Goal: Task Accomplishment & Management: Manage account settings

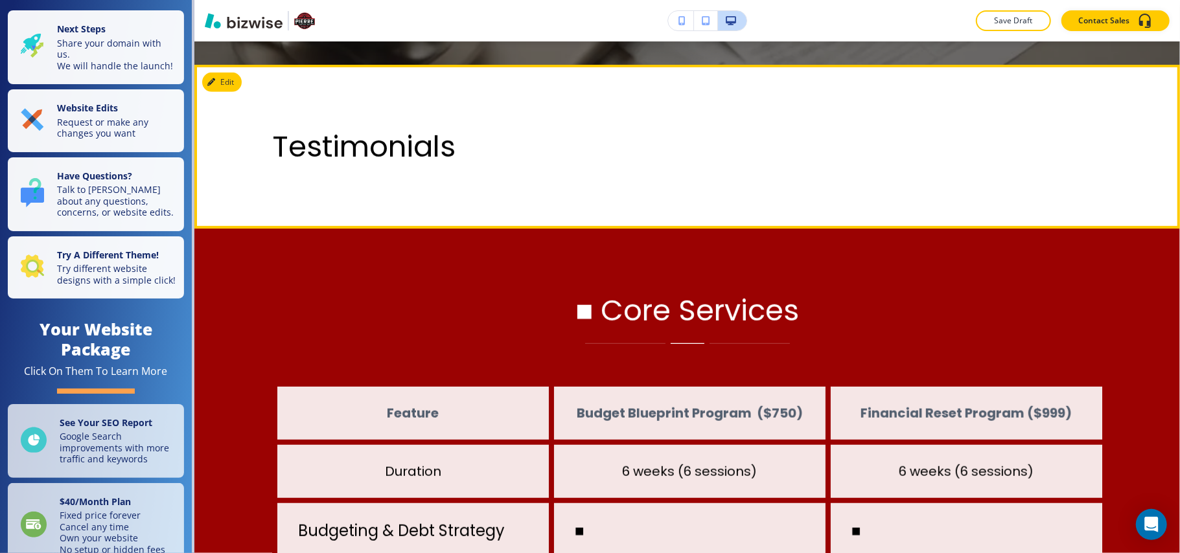
scroll to position [604, 0]
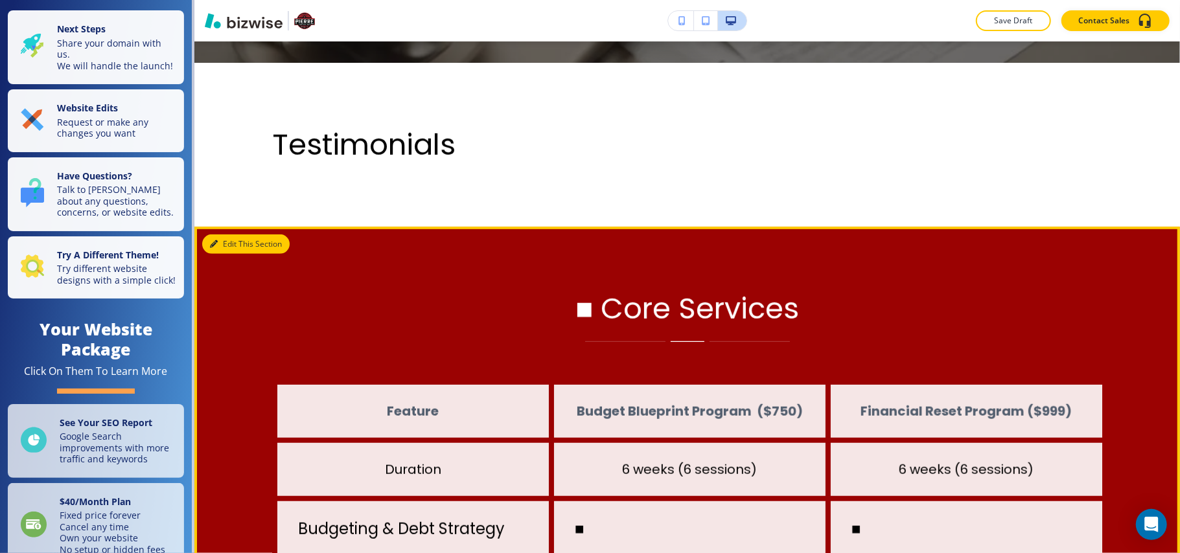
click at [229, 240] on button "Edit This Section" at bounding box center [245, 243] width 87 height 19
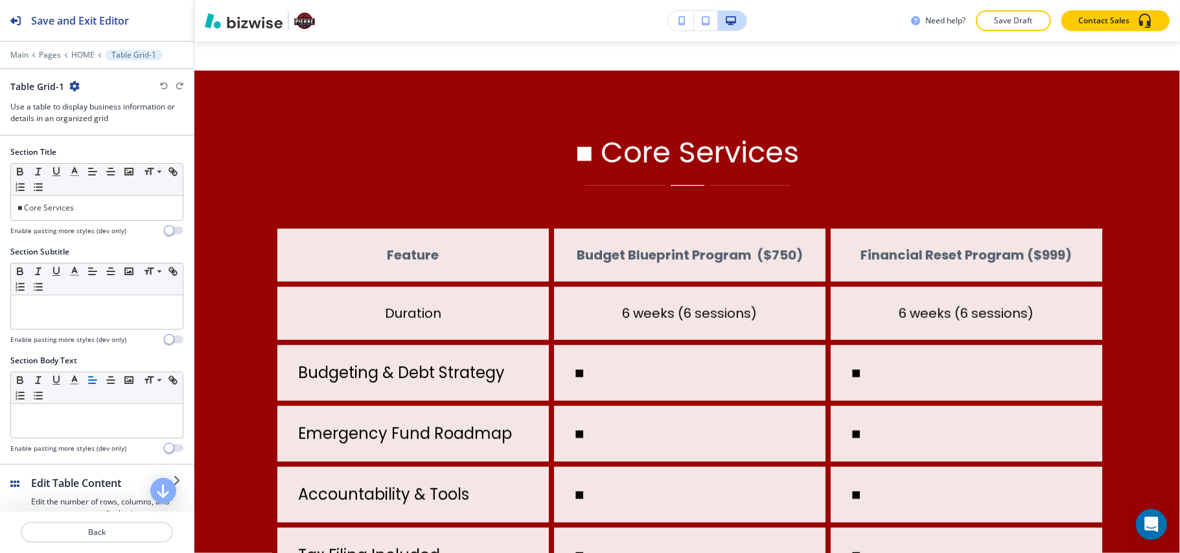
scroll to position [789, 0]
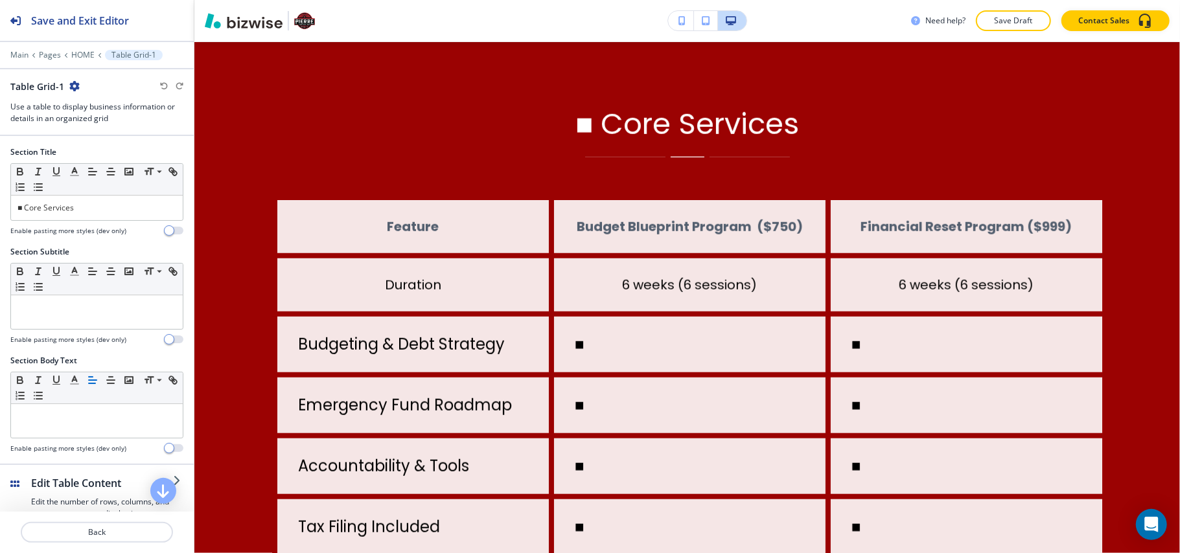
click at [73, 84] on icon "button" at bounding box center [74, 86] width 10 height 10
click at [98, 159] on p "Delete Section" at bounding box center [109, 155] width 66 height 12
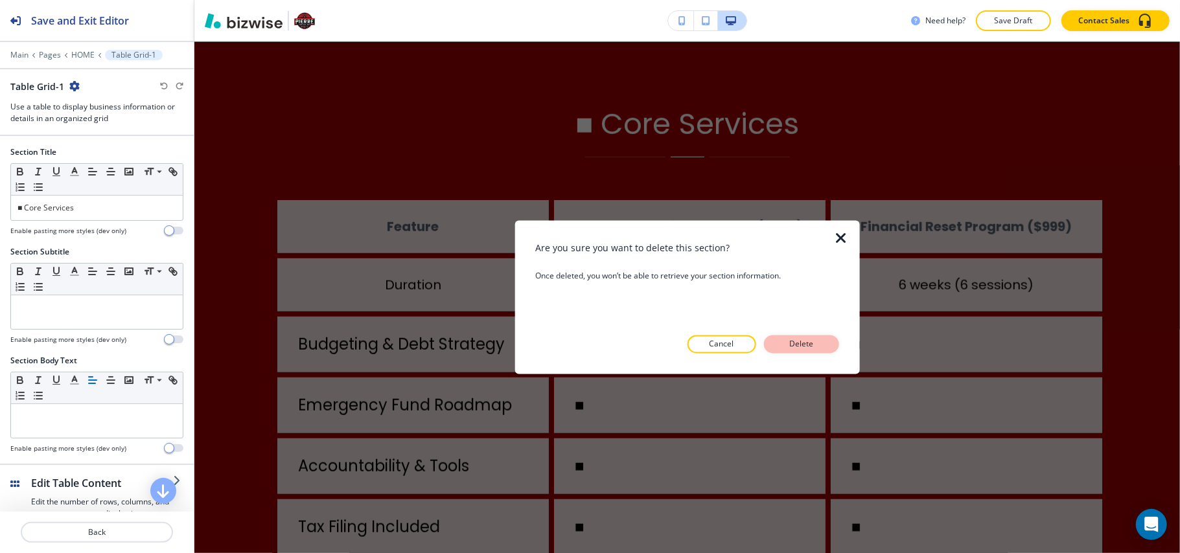
click at [794, 340] on p "Delete" at bounding box center [801, 345] width 31 height 12
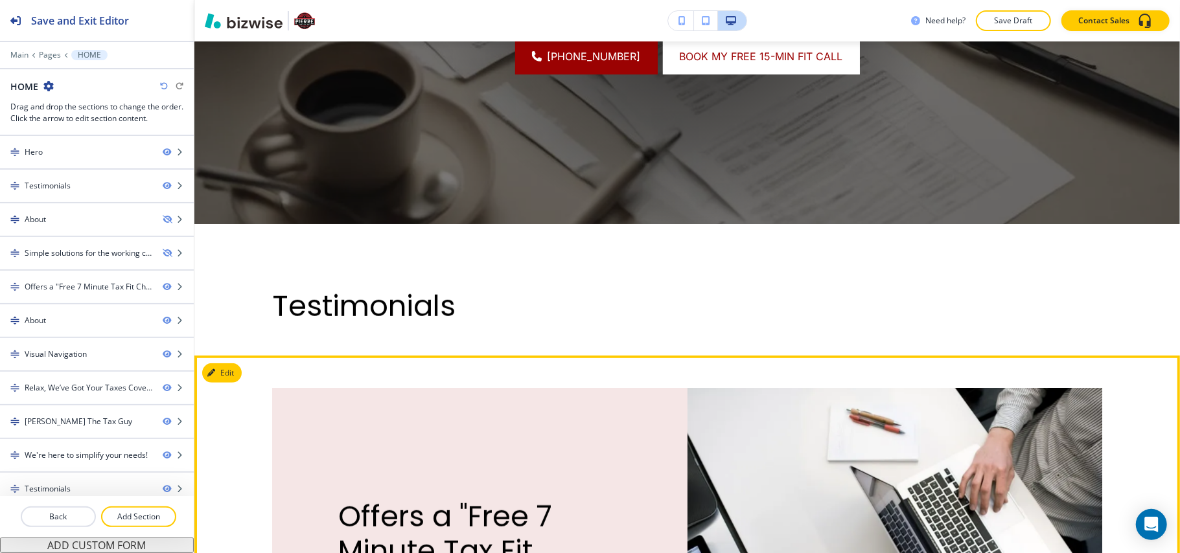
scroll to position [444, 0]
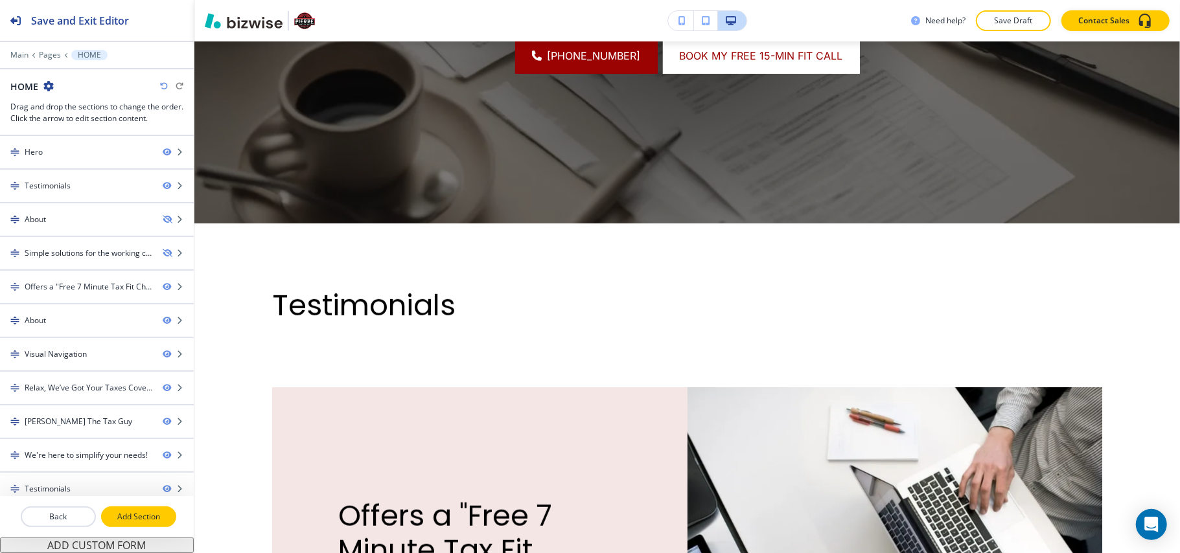
click at [158, 520] on p "Add Section" at bounding box center [138, 517] width 73 height 12
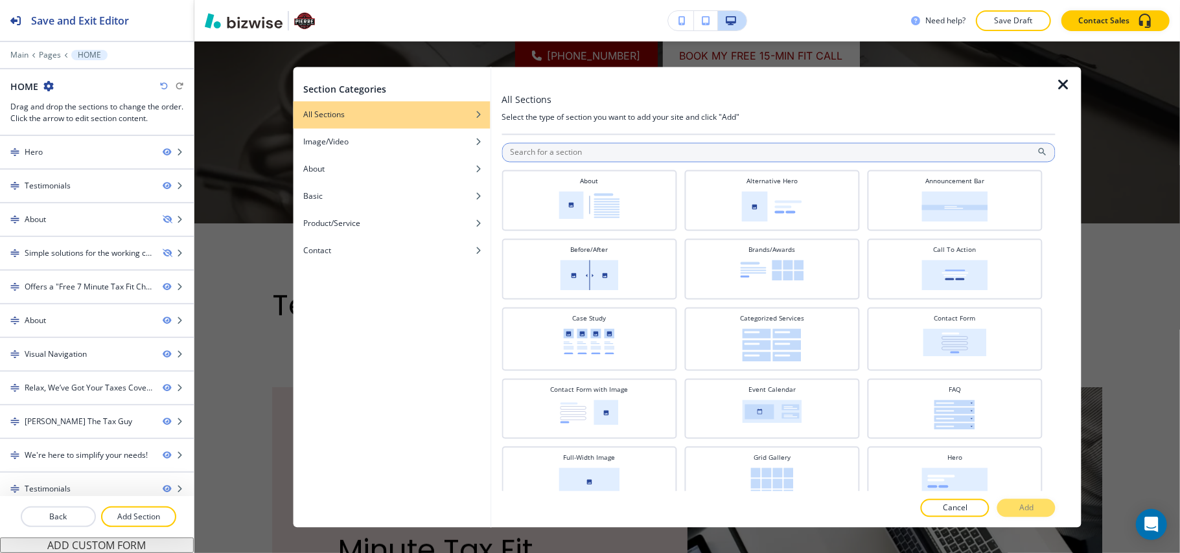
click at [547, 154] on input "text" at bounding box center [778, 152] width 554 height 19
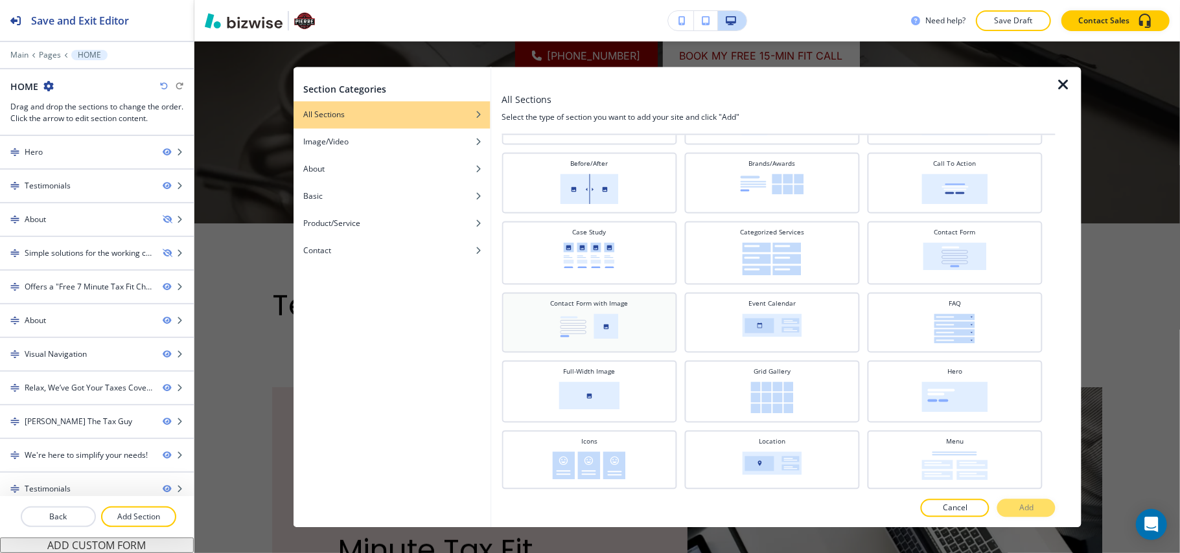
scroll to position [0, 0]
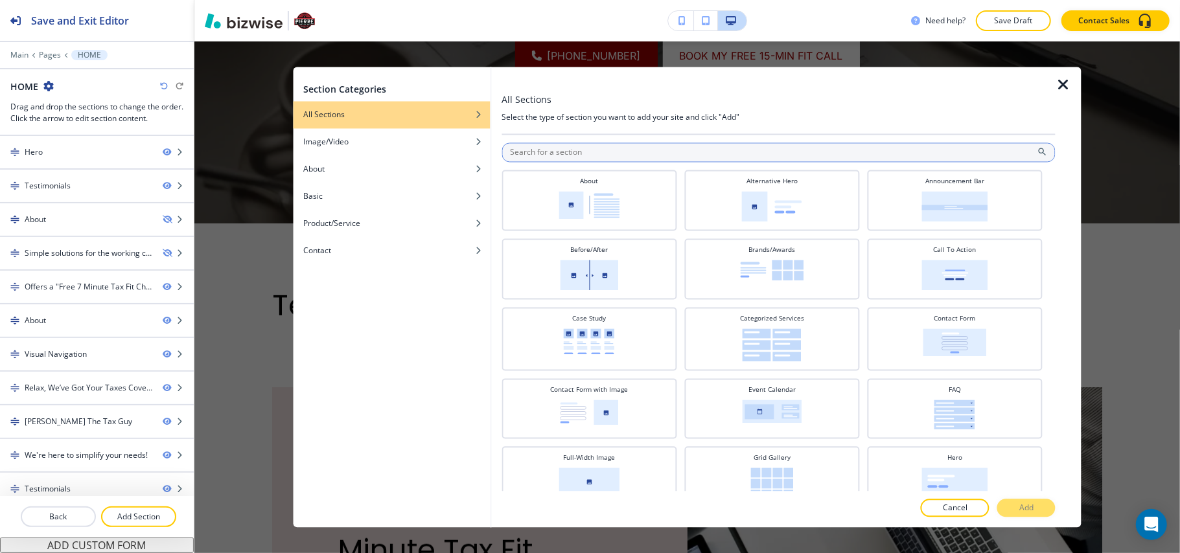
click at [570, 154] on input "text" at bounding box center [778, 152] width 554 height 19
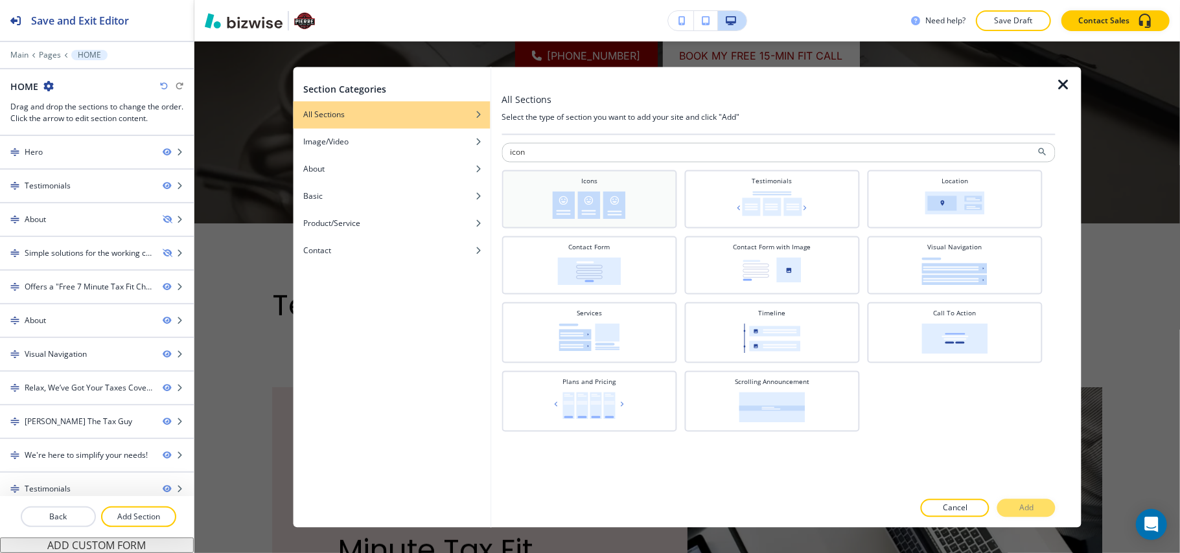
type input "icon"
click at [570, 187] on div "Icons" at bounding box center [589, 198] width 162 height 43
click at [1022, 500] on div "All Sections Select the type of section you want to add your site and click "Ad…" at bounding box center [778, 297] width 554 height 461
click at [1023, 504] on p "Add" at bounding box center [1026, 509] width 14 height 12
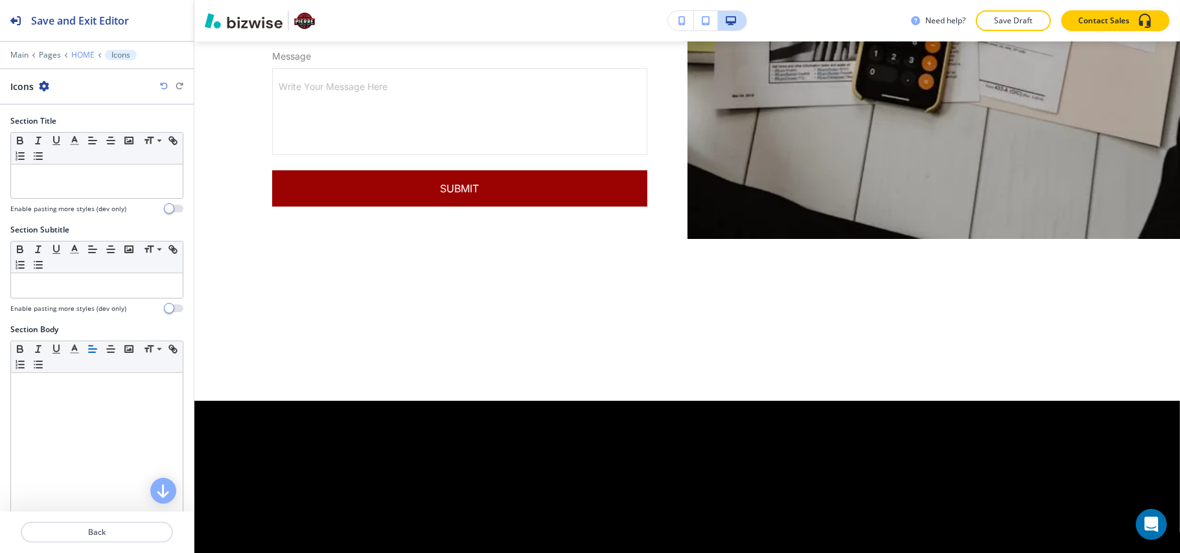
click at [76, 54] on p "HOME" at bounding box center [82, 55] width 23 height 9
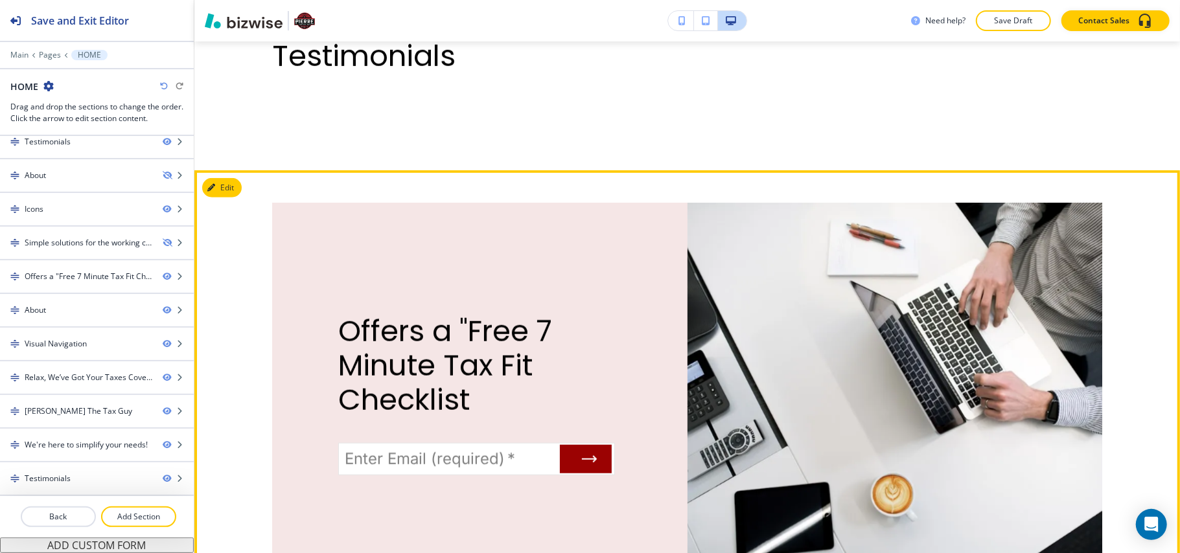
scroll to position [498, 0]
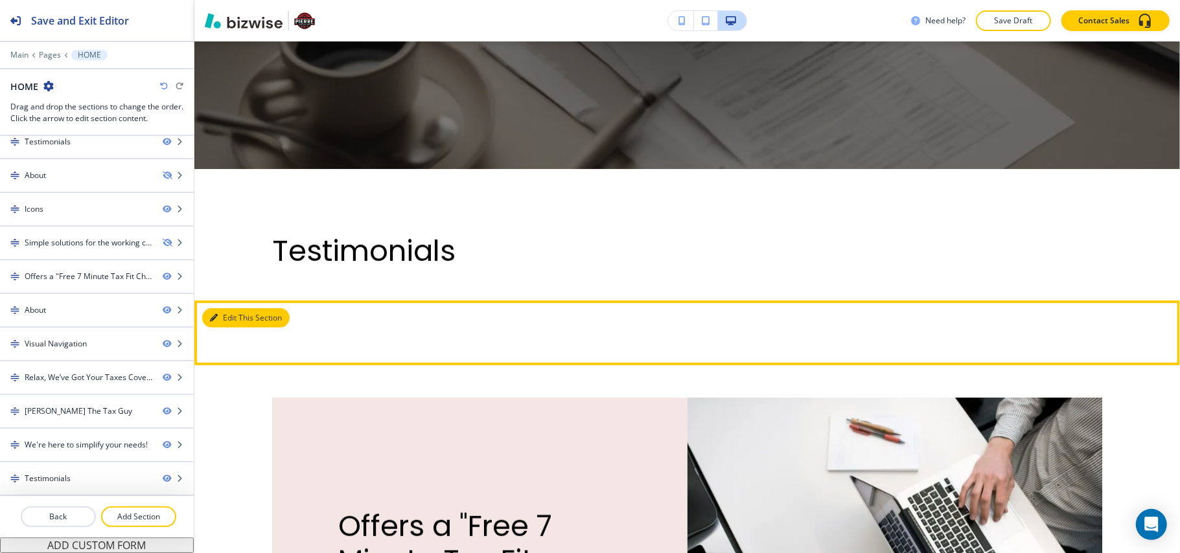
click at [223, 314] on button "Edit This Section" at bounding box center [245, 317] width 87 height 19
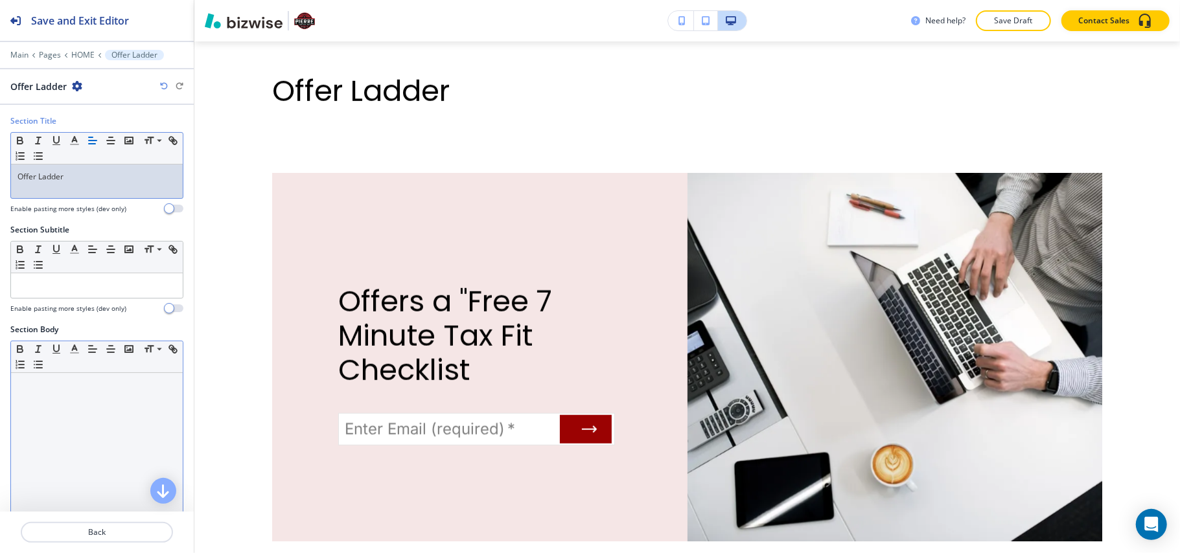
scroll to position [259, 0]
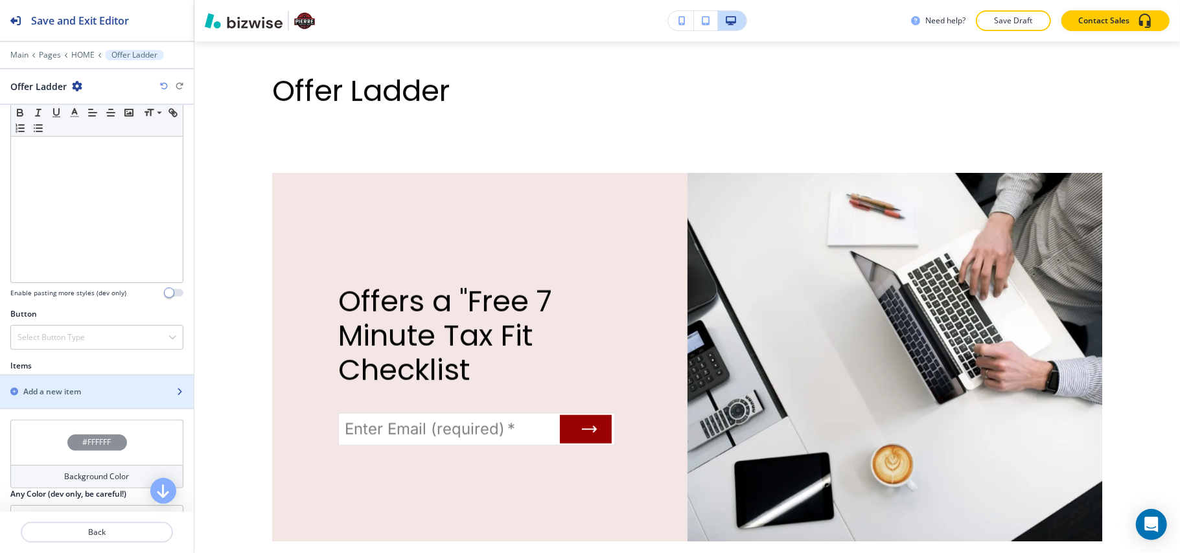
click at [75, 393] on h2 "Add a new item" at bounding box center [52, 392] width 58 height 12
